Goal: Check status: Check status

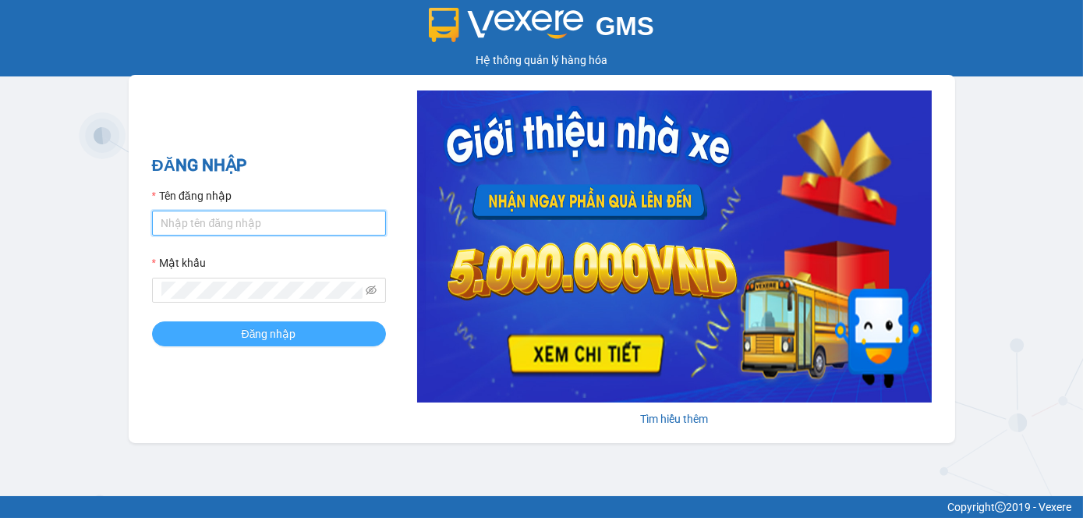
type input "tram.dalatoi"
click at [265, 332] on span "Đăng nhập" at bounding box center [269, 333] width 55 height 17
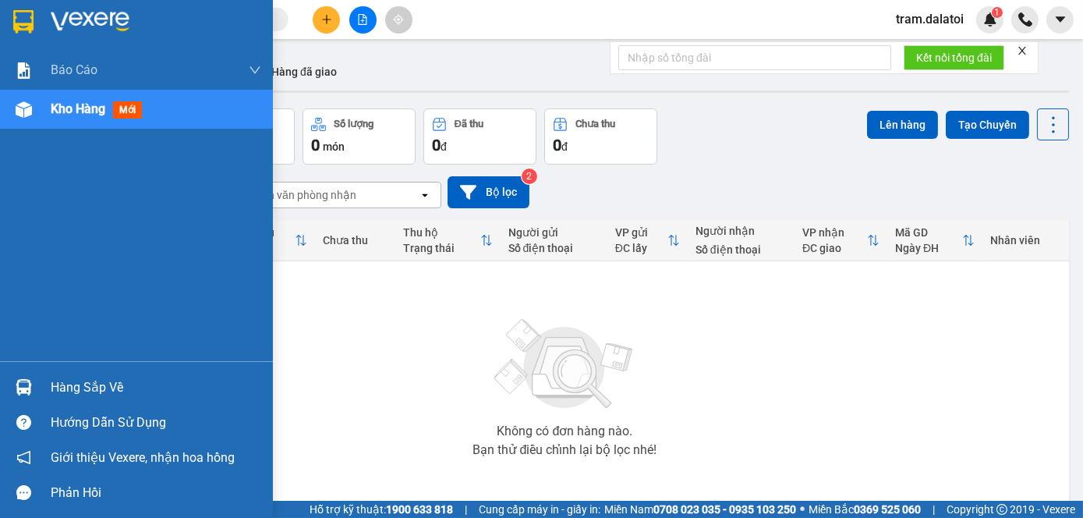
click at [18, 373] on div "Hàng sắp về" at bounding box center [136, 387] width 273 height 35
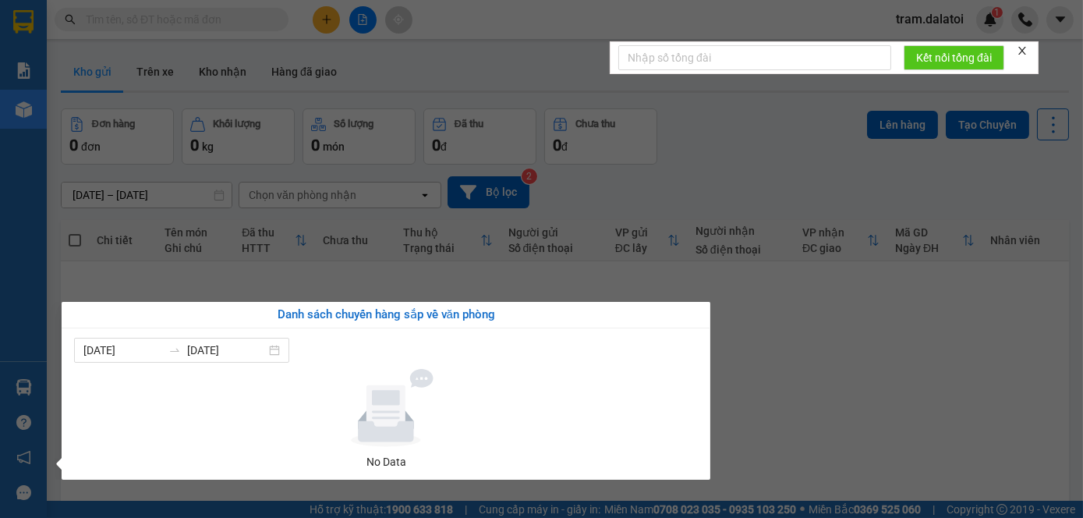
drag, startPoint x: 199, startPoint y: 225, endPoint x: 517, endPoint y: 6, distance: 386.2
click at [202, 224] on section "Kết quả tìm kiếm ( 0 ) Bộ lọc No Data tram.dalatoi 1 Báo cáo Báo cáo dòng tiền …" at bounding box center [541, 259] width 1083 height 518
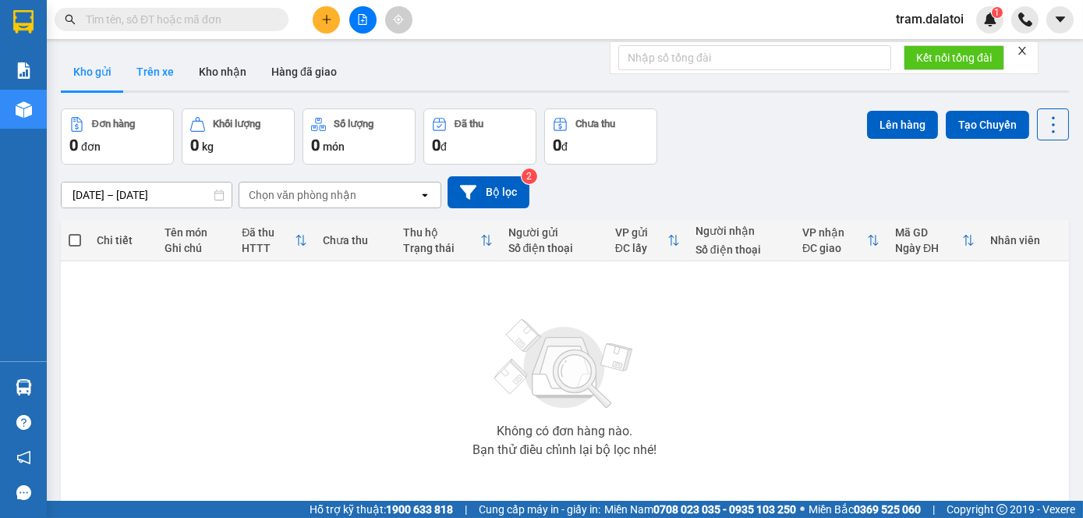
click at [145, 70] on button "Trên xe" at bounding box center [155, 71] width 62 height 37
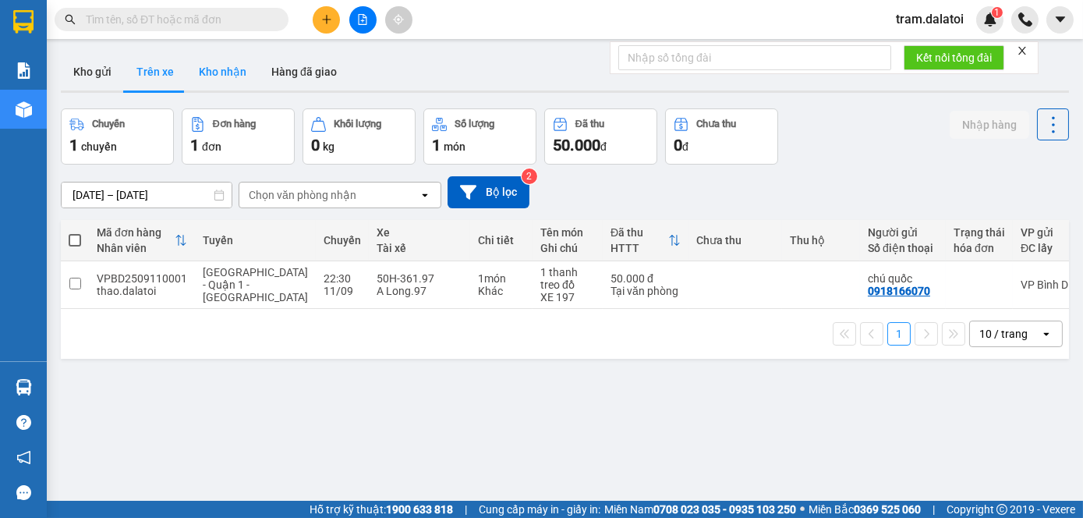
click at [210, 63] on button "Kho nhận" at bounding box center [222, 71] width 73 height 37
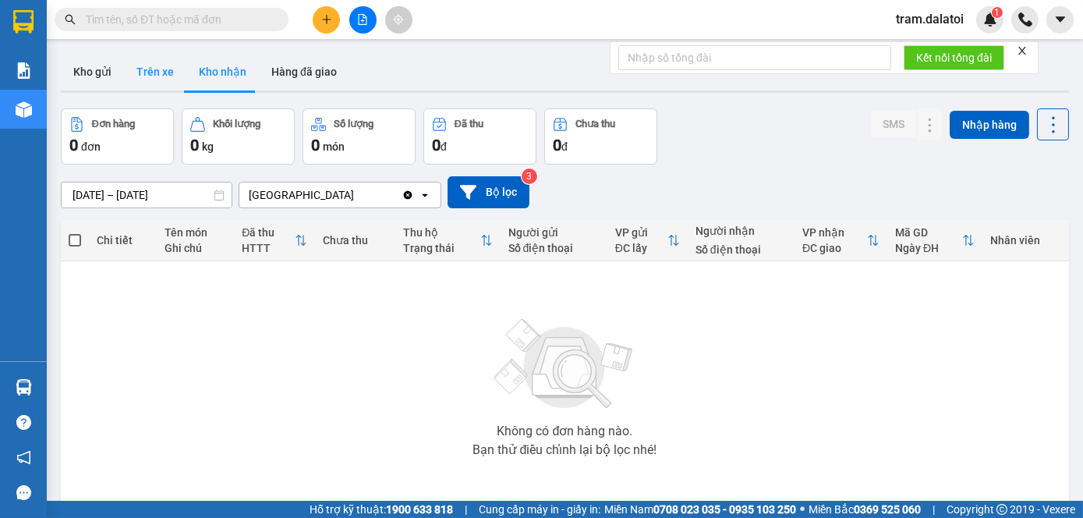
click at [148, 77] on button "Trên xe" at bounding box center [155, 71] width 62 height 37
